Goal: Task Accomplishment & Management: Use online tool/utility

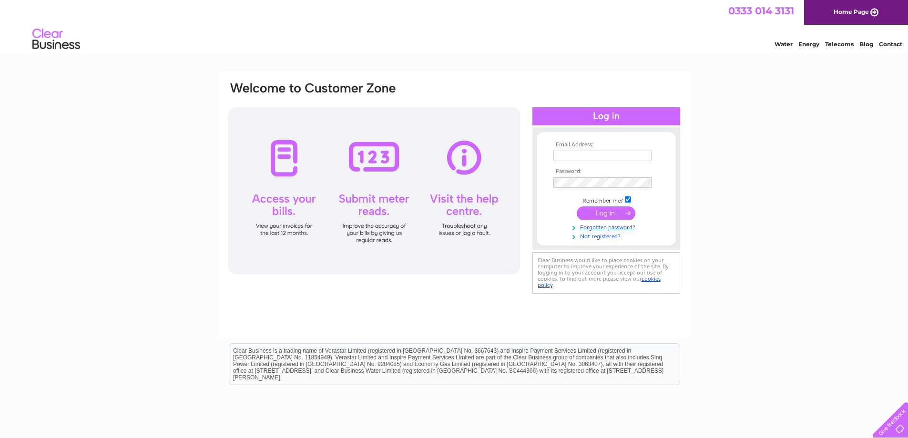
type input "[EMAIL_ADDRESS][DOMAIN_NAME]"
click at [593, 212] on input "submit" at bounding box center [606, 212] width 59 height 13
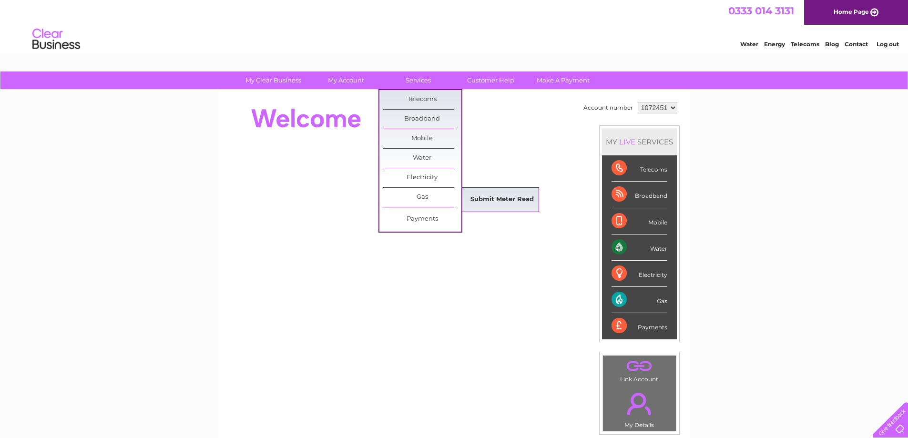
click at [498, 201] on link "Submit Meter Read" at bounding box center [502, 199] width 79 height 19
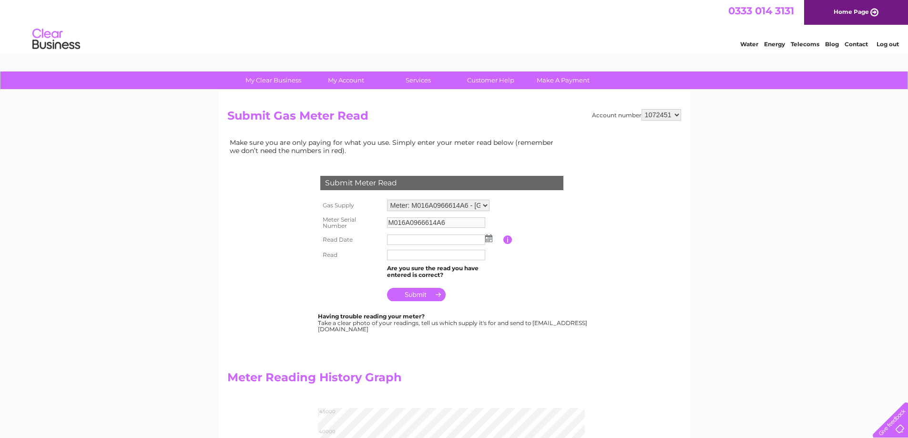
click at [489, 241] on img at bounding box center [488, 239] width 7 height 8
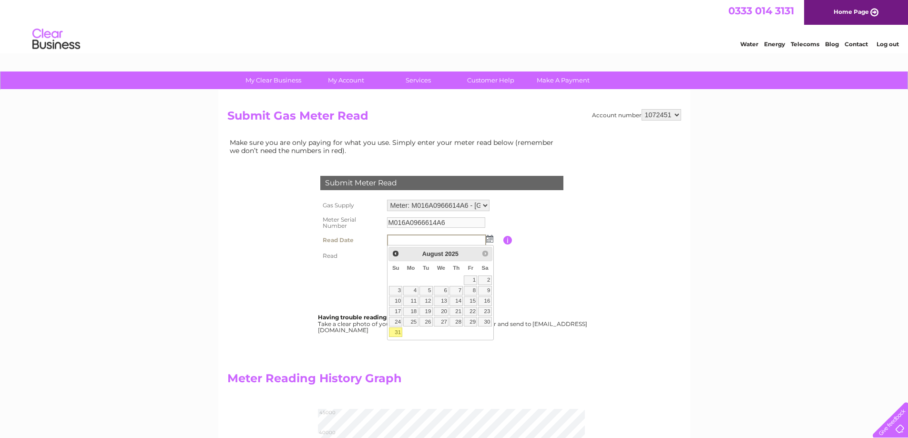
click at [398, 330] on link "31" at bounding box center [395, 333] width 13 height 10
type input "2025/08/31"
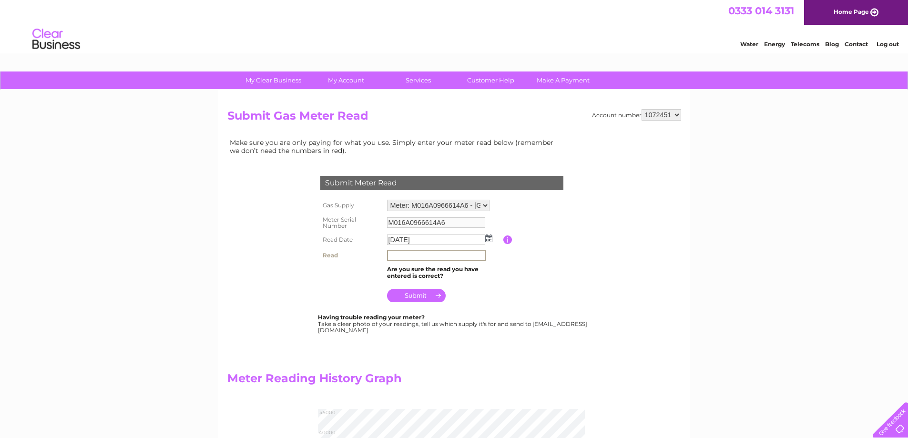
click at [414, 254] on input "text" at bounding box center [436, 255] width 99 height 11
type input "42706"
click at [412, 296] on input "submit" at bounding box center [416, 294] width 59 height 13
